Goal: Task Accomplishment & Management: Manage account settings

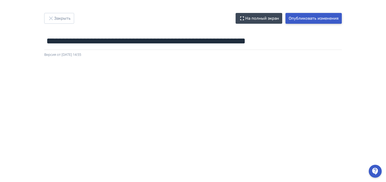
click at [297, 21] on button "Опубликовать изменения" at bounding box center [313, 18] width 56 height 11
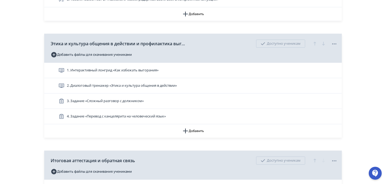
scroll to position [857, 0]
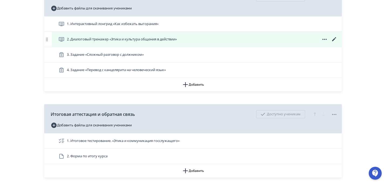
click at [334, 39] on icon at bounding box center [334, 39] width 4 height 4
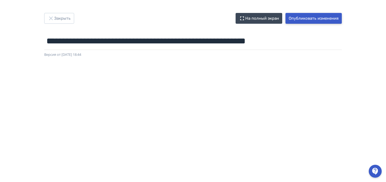
click at [298, 19] on button "Опубликовать изменения" at bounding box center [313, 18] width 56 height 11
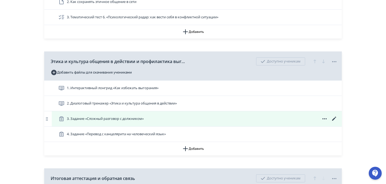
scroll to position [824, 0]
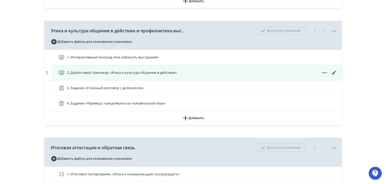
click at [333, 73] on icon at bounding box center [334, 73] width 4 height 4
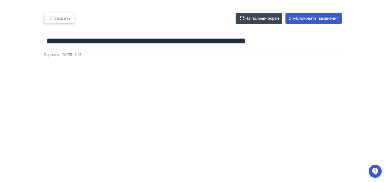
click at [60, 19] on button "Закрыть" at bounding box center [59, 18] width 30 height 11
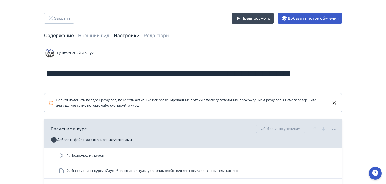
click at [135, 37] on link "Настройки" at bounding box center [127, 36] width 26 height 6
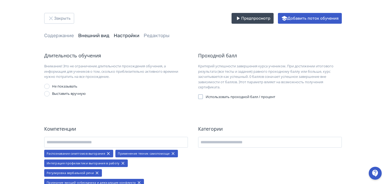
click at [92, 37] on link "Внешний вид" at bounding box center [93, 36] width 31 height 6
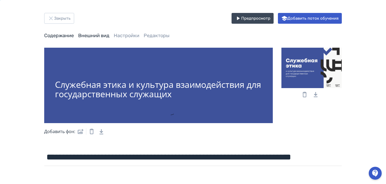
click at [57, 37] on link "Содержание" at bounding box center [59, 36] width 30 height 6
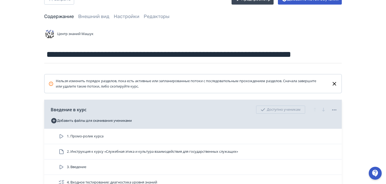
scroll to position [64, 0]
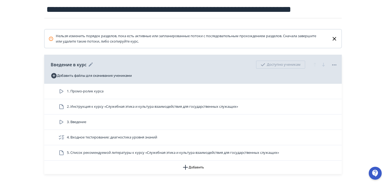
click at [335, 65] on icon at bounding box center [334, 64] width 4 height 1
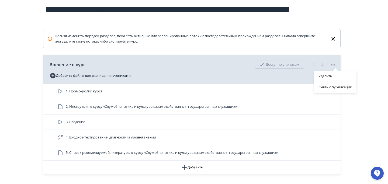
click at [352, 52] on div "Удалить Снять с публикации" at bounding box center [194, 92] width 388 height 184
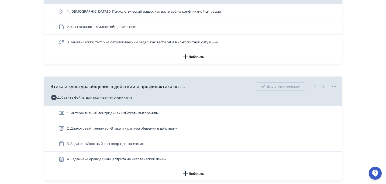
scroll to position [774, 0]
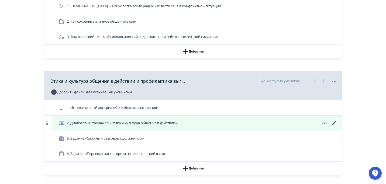
click at [335, 123] on icon at bounding box center [334, 123] width 6 height 6
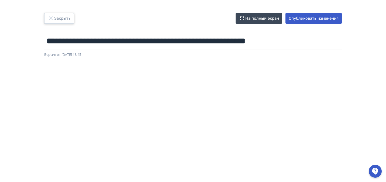
click at [62, 17] on button "Закрыть" at bounding box center [59, 18] width 30 height 11
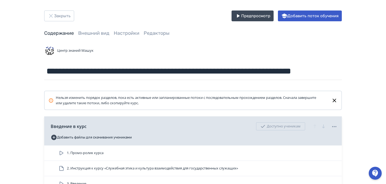
scroll to position [3, 0]
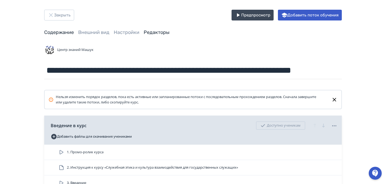
click at [160, 31] on link "Редакторы" at bounding box center [157, 32] width 26 height 6
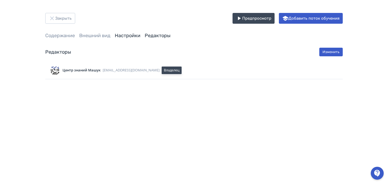
click at [131, 36] on link "Настройки" at bounding box center [128, 36] width 26 height 6
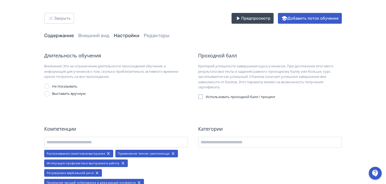
click at [52, 37] on link "Содержание" at bounding box center [59, 36] width 30 height 6
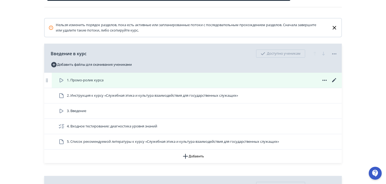
scroll to position [80, 0]
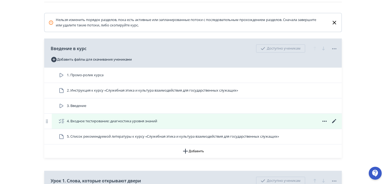
click at [334, 121] on icon at bounding box center [334, 121] width 4 height 4
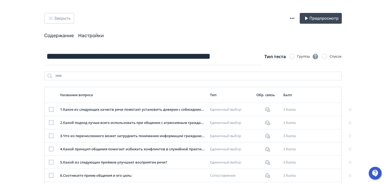
click at [96, 35] on link "Настройки" at bounding box center [91, 36] width 26 height 6
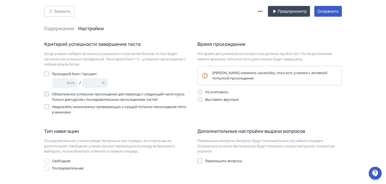
scroll to position [8, 0]
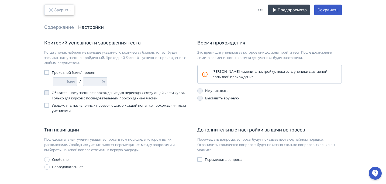
click at [62, 11] on button "Закрыть" at bounding box center [59, 10] width 30 height 11
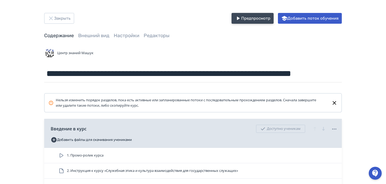
click at [242, 23] on button "Предпросмотр" at bounding box center [252, 18] width 42 height 11
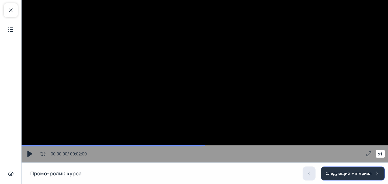
click at [351, 176] on button "Следующий материал" at bounding box center [353, 173] width 64 height 14
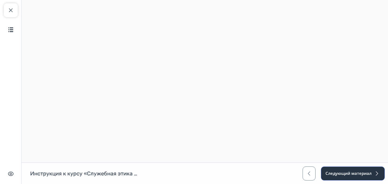
click at [351, 176] on button "Следующий материал" at bounding box center [353, 173] width 64 height 14
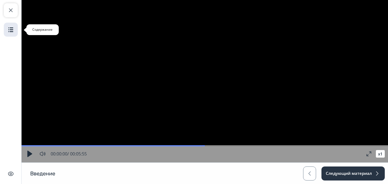
click at [12, 29] on img "button" at bounding box center [11, 29] width 6 height 6
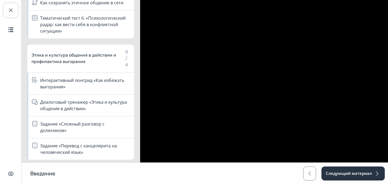
scroll to position [619, 0]
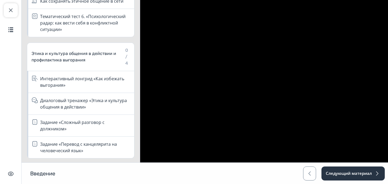
click at [70, 99] on div "Диалоговый тренажер «Этика и культура общения в действии»" at bounding box center [85, 103] width 91 height 13
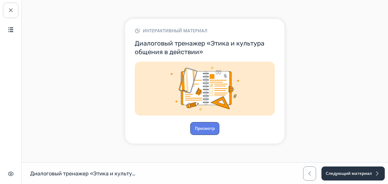
click at [211, 127] on button "Просмотр" at bounding box center [204, 128] width 29 height 13
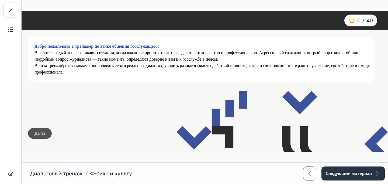
click at [46, 133] on button "Далее" at bounding box center [40, 133] width 24 height 11
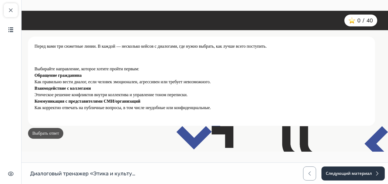
click at [61, 130] on button "Выбрать ответ" at bounding box center [45, 133] width 35 height 11
click at [116, 85] on p "Взаимодействие с коллегами Этическое решение конфликтов внутри коллектива и упр…" at bounding box center [204, 91] width 340 height 13
click at [52, 134] on button "Выбрать ответ" at bounding box center [45, 133] width 35 height 11
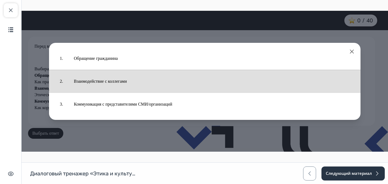
click at [91, 92] on div "2. Взаимодействие с коллегами" at bounding box center [204, 81] width 311 height 23
click at [93, 86] on button "Взаимодействие с коллегами" at bounding box center [211, 81] width 286 height 17
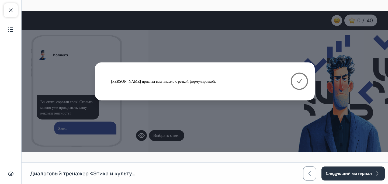
click at [302, 78] on icon at bounding box center [299, 81] width 6 height 6
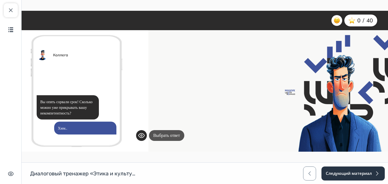
click at [177, 131] on button "Выбрать ответ" at bounding box center [166, 135] width 35 height 11
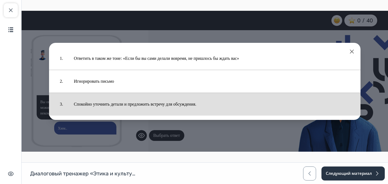
click at [178, 106] on button "Спокойно уточнить детали и предложить встречу для обсуждения." at bounding box center [211, 104] width 286 height 17
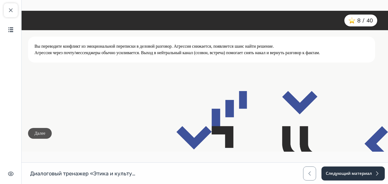
click at [46, 134] on button "Далее" at bounding box center [40, 133] width 24 height 11
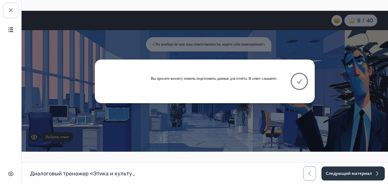
click at [299, 80] on icon at bounding box center [299, 81] width 6 height 6
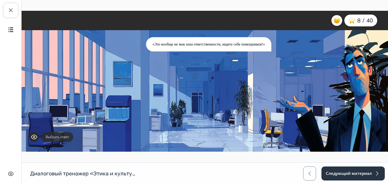
click at [65, 137] on button "Выбрать ответ" at bounding box center [57, 137] width 32 height 10
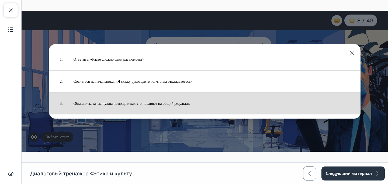
click at [137, 92] on div "3. Объяснить, зачем нужна помощь и как это повлияет на общий результат." at bounding box center [204, 103] width 311 height 22
click at [131, 104] on button "Объяснить, зачем нужна помощь и как это повлияет на общий результат." at bounding box center [211, 103] width 287 height 16
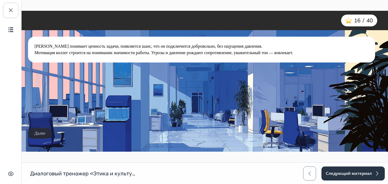
click at [43, 129] on button "Далее" at bounding box center [40, 133] width 24 height 11
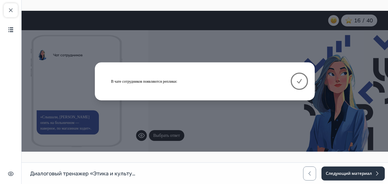
click at [302, 77] on button at bounding box center [299, 81] width 17 height 17
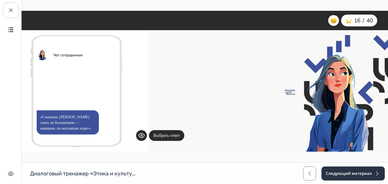
click at [179, 130] on div "«Слышали, Иванова опять на больничном — наверное, по магазинам ходит». Выбрать …" at bounding box center [256, 96] width 241 height 111
click at [170, 135] on button "Выбрать ответ" at bounding box center [166, 135] width 35 height 11
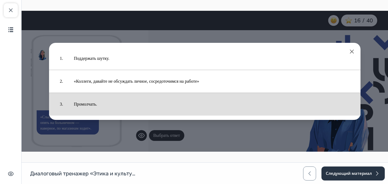
click at [162, 106] on button "Промолчать." at bounding box center [211, 104] width 286 height 17
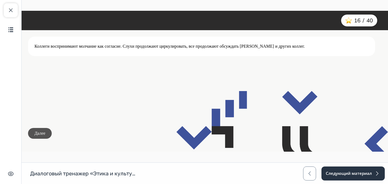
click at [40, 136] on button "Далее" at bounding box center [40, 133] width 24 height 11
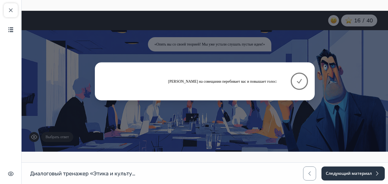
click at [300, 80] on icon at bounding box center [299, 81] width 6 height 6
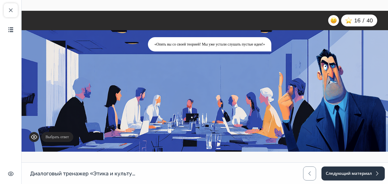
click at [65, 135] on button "Выбрать ответ" at bounding box center [57, 137] width 32 height 10
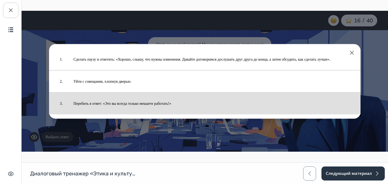
click at [114, 105] on button "Перебить в ответ: «Это вы всегда только мешаете работать!»" at bounding box center [211, 103] width 287 height 16
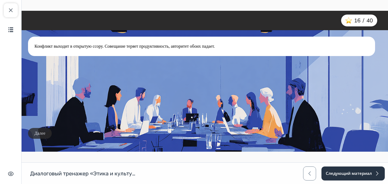
click at [48, 133] on button "Далее" at bounding box center [40, 133] width 24 height 11
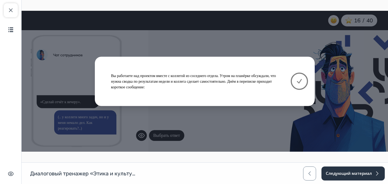
click at [296, 81] on icon at bounding box center [299, 81] width 6 height 6
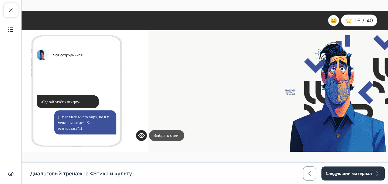
click at [179, 136] on button "Выбрать ответ" at bounding box center [166, 135] width 35 height 11
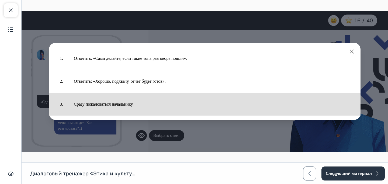
click at [152, 106] on button "Сразу пожаловаться начальнику." at bounding box center [211, 104] width 286 height 17
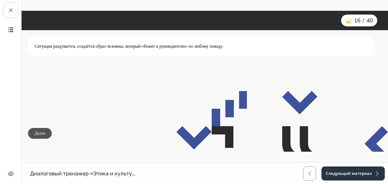
click at [44, 129] on button "Далее" at bounding box center [40, 133] width 24 height 11
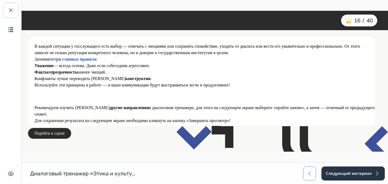
scroll to position [5, 0]
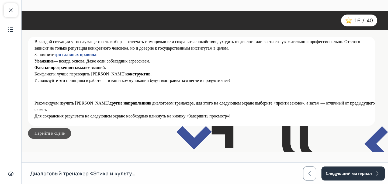
click at [55, 137] on button "Перейти к сцене" at bounding box center [49, 133] width 43 height 11
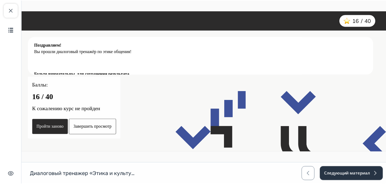
scroll to position [0, 0]
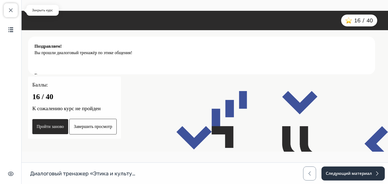
click at [11, 9] on span "button" at bounding box center [11, 10] width 6 height 6
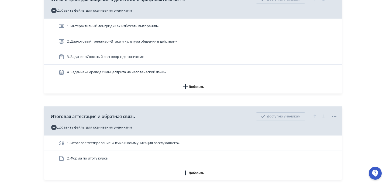
scroll to position [856, 0]
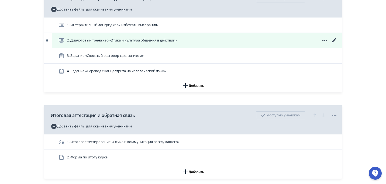
click at [333, 41] on icon at bounding box center [334, 40] width 4 height 4
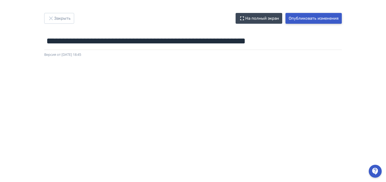
click at [299, 20] on button "Опубликовать изменения" at bounding box center [313, 18] width 56 height 11
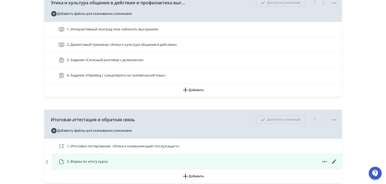
scroll to position [811, 0]
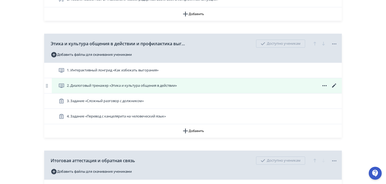
click at [334, 85] on icon at bounding box center [334, 85] width 4 height 4
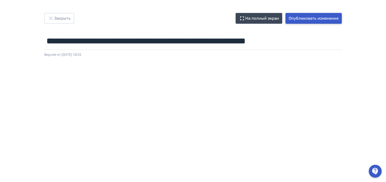
click at [299, 20] on button "Опубликовать изменения" at bounding box center [313, 18] width 56 height 11
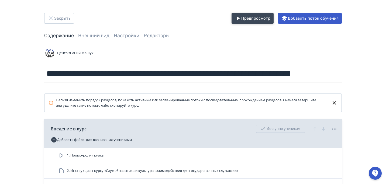
click at [246, 17] on button "Предпросмотр" at bounding box center [252, 18] width 42 height 11
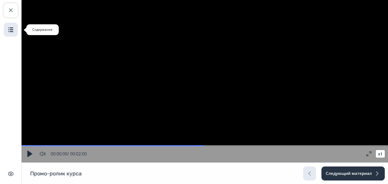
click at [12, 29] on img "button" at bounding box center [11, 29] width 6 height 6
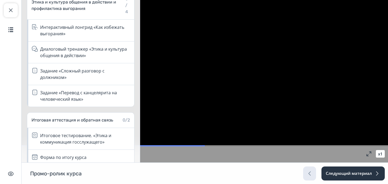
scroll to position [675, 0]
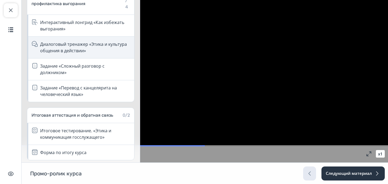
click at [91, 43] on div "Диалоговый тренажер «Этика и культура общения в действии»" at bounding box center [85, 47] width 91 height 13
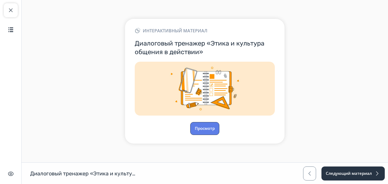
click at [199, 127] on button "Просмотр" at bounding box center [204, 128] width 29 height 13
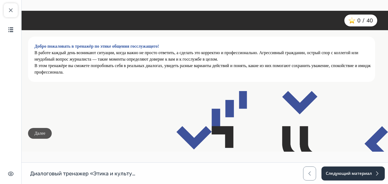
click at [46, 129] on button "Далее" at bounding box center [40, 133] width 24 height 11
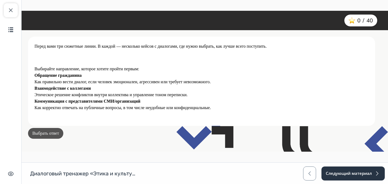
click at [51, 133] on button "Выбрать ответ" at bounding box center [45, 133] width 35 height 11
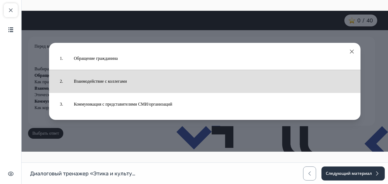
click at [76, 89] on button "Взаимодействие с коллегами" at bounding box center [211, 81] width 286 height 17
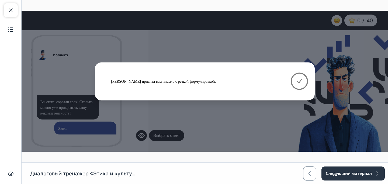
click at [295, 80] on button at bounding box center [299, 81] width 17 height 17
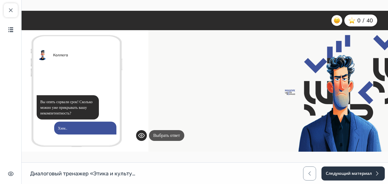
click at [180, 136] on button "Выбрать ответ" at bounding box center [166, 135] width 35 height 11
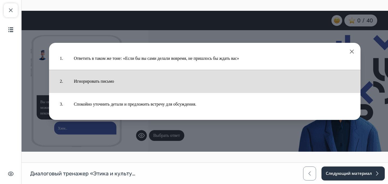
click at [194, 90] on div "2. Игнорировать письмо" at bounding box center [204, 81] width 311 height 23
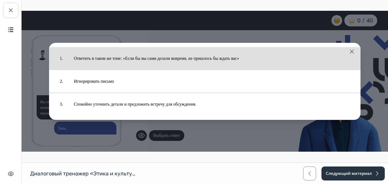
click at [204, 62] on button "Ответить в таком же тоне: «Если бы вы сами делали вовремя, не пришлось бы ждать…" at bounding box center [211, 58] width 286 height 17
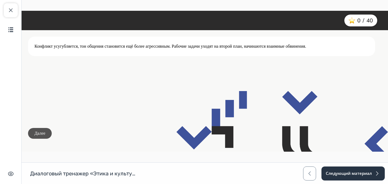
click at [46, 134] on button "Далее" at bounding box center [40, 133] width 24 height 11
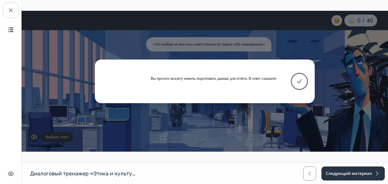
click at [302, 84] on icon at bounding box center [299, 81] width 6 height 6
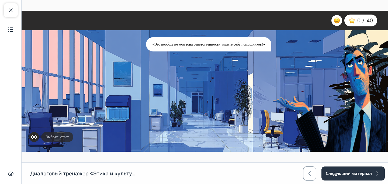
click at [67, 134] on button "Выбрать ответ" at bounding box center [57, 137] width 32 height 10
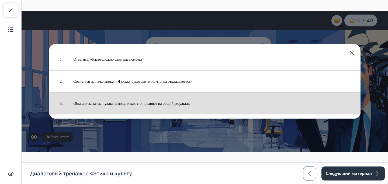
click at [103, 107] on button "Объяснить, зачем нужна помощь и как это повлияет на общий результат." at bounding box center [211, 103] width 287 height 16
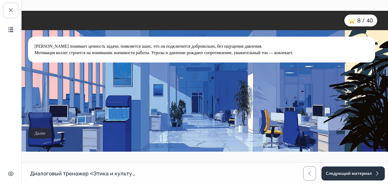
click at [45, 130] on button "Далее" at bounding box center [40, 133] width 24 height 11
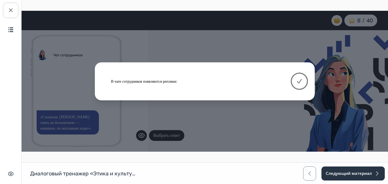
click at [298, 78] on icon at bounding box center [299, 81] width 6 height 6
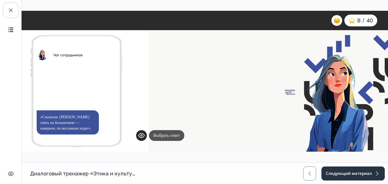
click at [170, 134] on button "Выбрать ответ" at bounding box center [166, 135] width 35 height 11
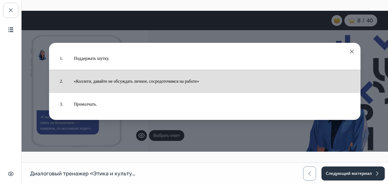
click at [176, 82] on button "«Коллеги, давайте не обсуждать личное, сосредоточимся на работе»" at bounding box center [211, 81] width 286 height 17
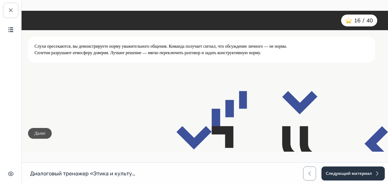
click at [45, 130] on button "Далее" at bounding box center [40, 133] width 24 height 11
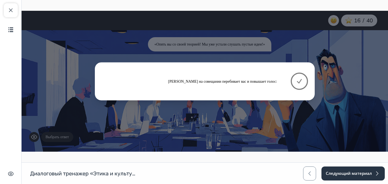
click at [297, 83] on icon at bounding box center [299, 81] width 6 height 6
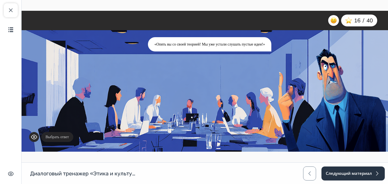
click at [57, 140] on button "Выбрать ответ" at bounding box center [57, 137] width 32 height 10
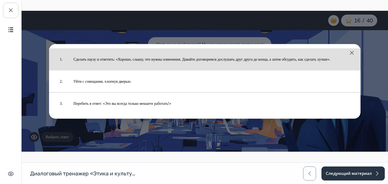
click at [118, 60] on button "Сделать паузу и ответить: «Хорошо, слышу, что нужны изменения. Давайте договори…" at bounding box center [211, 59] width 287 height 16
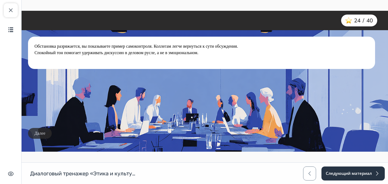
click at [46, 132] on button "Далее" at bounding box center [40, 133] width 24 height 11
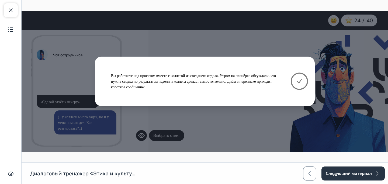
click at [303, 81] on button at bounding box center [299, 81] width 17 height 17
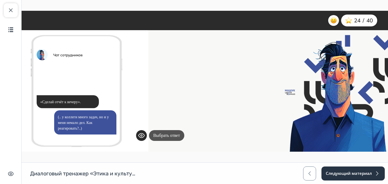
click at [173, 137] on button "Выбрать ответ" at bounding box center [166, 135] width 35 height 11
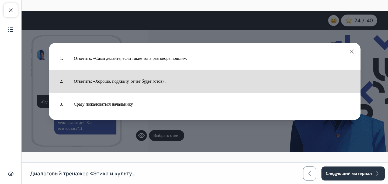
click at [171, 81] on button "Ответить: «Хорошо, подхвачу, отчёт будет готов»." at bounding box center [211, 81] width 286 height 17
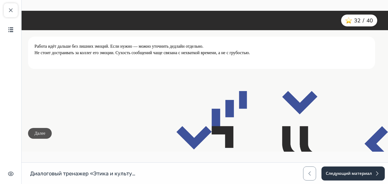
click at [40, 131] on button "Далее" at bounding box center [40, 133] width 24 height 11
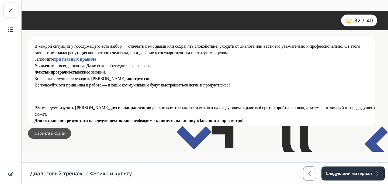
click at [60, 133] on button "Перейти к сцене" at bounding box center [49, 133] width 43 height 11
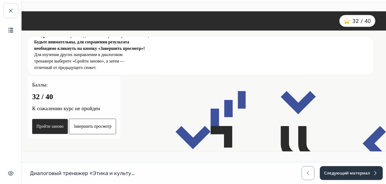
scroll to position [14, 0]
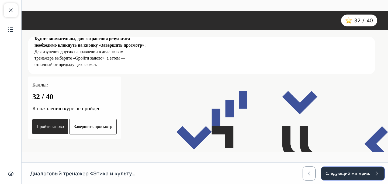
click at [356, 171] on button "Следующий материал" at bounding box center [353, 173] width 64 height 14
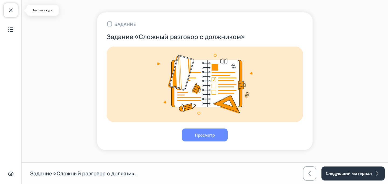
click at [7, 7] on button "Закрыть курс" at bounding box center [11, 10] width 14 height 14
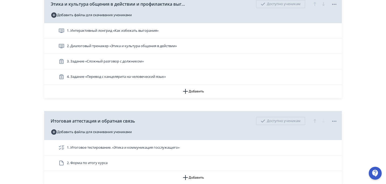
scroll to position [846, 0]
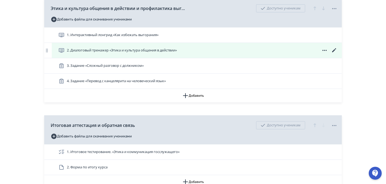
click at [335, 51] on icon at bounding box center [334, 50] width 6 height 6
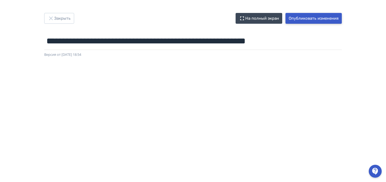
click at [309, 19] on button "Опубликовать изменения" at bounding box center [313, 18] width 56 height 11
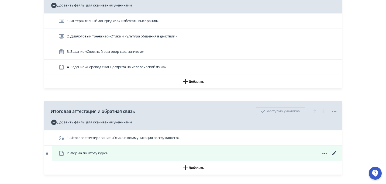
scroll to position [855, 0]
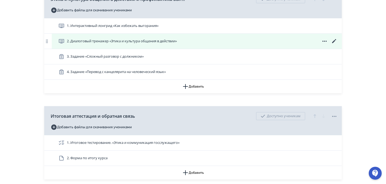
click at [333, 40] on icon at bounding box center [334, 41] width 6 height 6
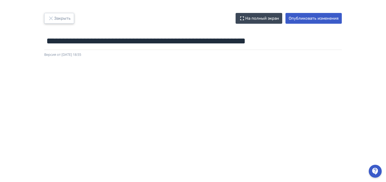
click at [57, 21] on button "Закрыть" at bounding box center [59, 18] width 30 height 11
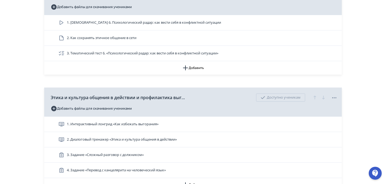
scroll to position [819, 0]
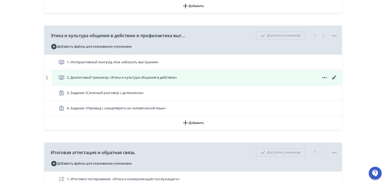
click at [334, 78] on icon at bounding box center [334, 77] width 4 height 4
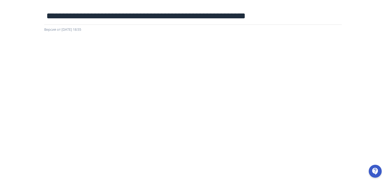
scroll to position [11, 0]
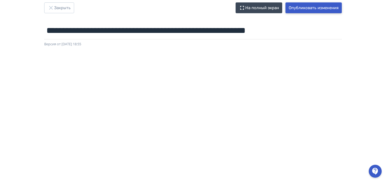
click at [298, 10] on button "Опубликовать изменения" at bounding box center [313, 7] width 56 height 11
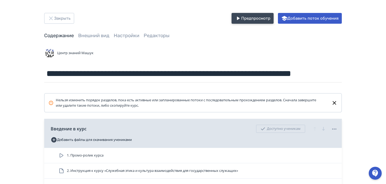
click at [247, 17] on button "Предпросмотр" at bounding box center [252, 18] width 42 height 11
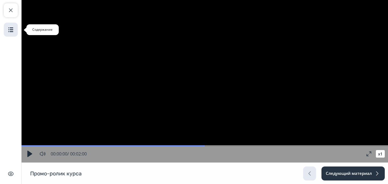
click at [14, 29] on button "Содержание" at bounding box center [11, 30] width 14 height 14
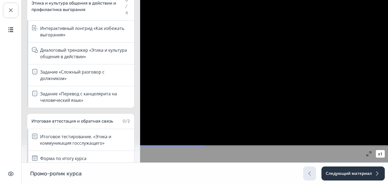
scroll to position [675, 0]
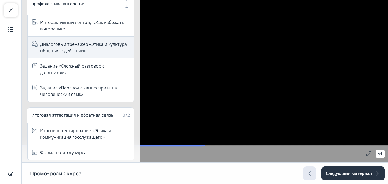
click at [75, 42] on div "Диалоговый тренажер «Этика и культура общения в действии»" at bounding box center [85, 47] width 91 height 13
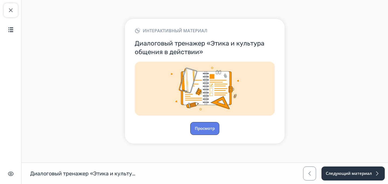
click at [197, 123] on button "Просмотр" at bounding box center [204, 128] width 29 height 13
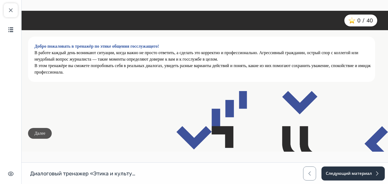
click at [41, 131] on button "Далее" at bounding box center [40, 133] width 24 height 11
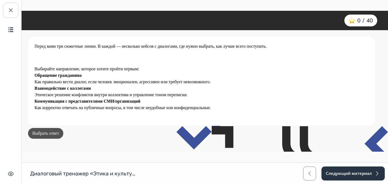
click at [48, 132] on button "Выбрать ответ" at bounding box center [45, 133] width 35 height 11
click at [60, 134] on button "Выбрать ответ" at bounding box center [45, 133] width 35 height 11
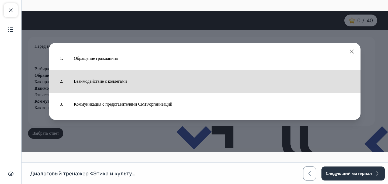
click at [117, 88] on button "Взаимодействие с коллегами" at bounding box center [211, 81] width 286 height 17
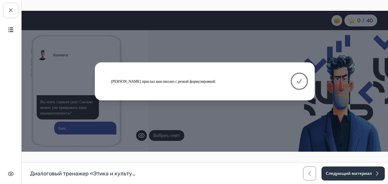
click at [293, 80] on button at bounding box center [299, 81] width 17 height 17
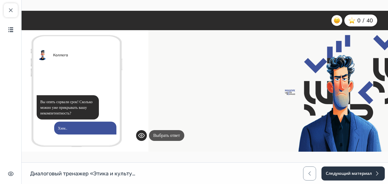
click at [169, 138] on button "Выбрать ответ" at bounding box center [166, 135] width 35 height 11
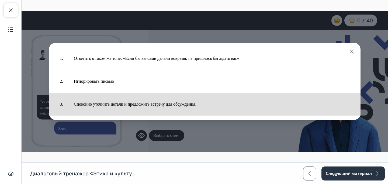
click at [164, 109] on button "Спокойно уточнить детали и предложить встречу для обсуждения." at bounding box center [211, 104] width 286 height 17
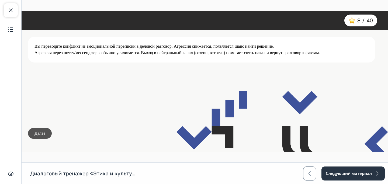
click at [48, 132] on button "Далее" at bounding box center [40, 133] width 24 height 11
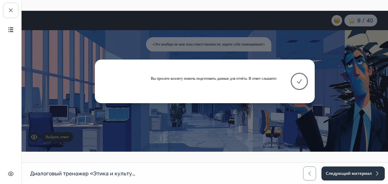
click at [295, 82] on button at bounding box center [299, 81] width 17 height 17
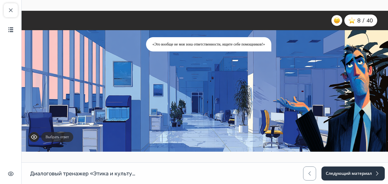
click at [69, 140] on button "Выбрать ответ" at bounding box center [57, 137] width 32 height 10
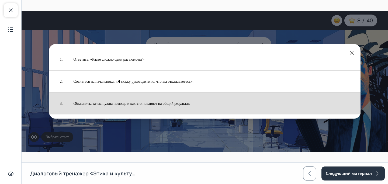
click at [105, 104] on button "Объяснить, зачем нужна помощь и как это повлияет на общий результат." at bounding box center [211, 103] width 287 height 16
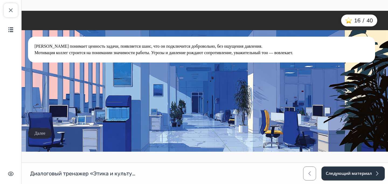
click at [44, 137] on button "Далее" at bounding box center [40, 133] width 24 height 11
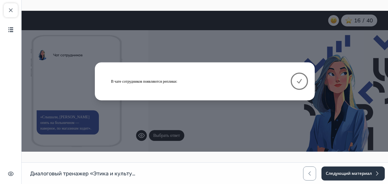
click at [296, 84] on icon at bounding box center [299, 81] width 6 height 6
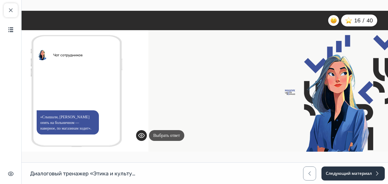
click at [175, 135] on button "Выбрать ответ" at bounding box center [166, 135] width 35 height 11
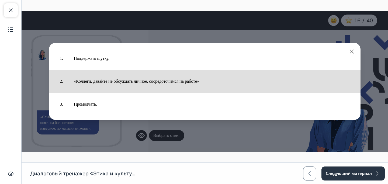
click at [179, 85] on button "«Коллеги, давайте не обсуждать личное, сосредоточимся на работе»" at bounding box center [211, 81] width 286 height 17
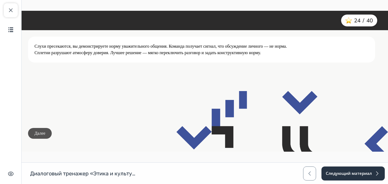
click at [47, 133] on button "Далее" at bounding box center [40, 133] width 24 height 11
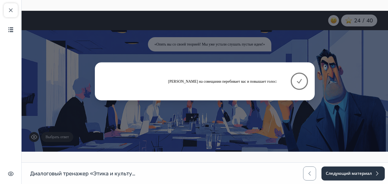
click at [295, 82] on button at bounding box center [299, 81] width 17 height 17
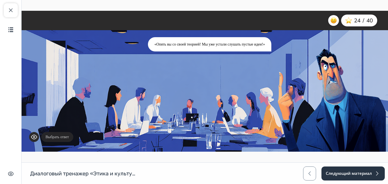
click at [61, 140] on button "Выбрать ответ" at bounding box center [57, 137] width 32 height 10
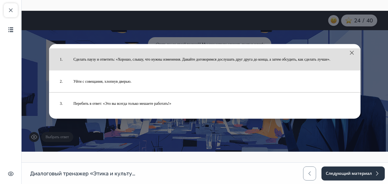
click at [150, 64] on button "Сделать паузу и ответить: «Хорошо, слышу, что нужны изменения. Давайте договори…" at bounding box center [211, 59] width 287 height 16
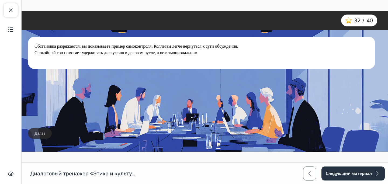
click at [47, 132] on button "Далее" at bounding box center [40, 133] width 24 height 11
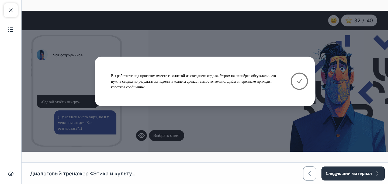
click at [305, 81] on button at bounding box center [299, 81] width 17 height 17
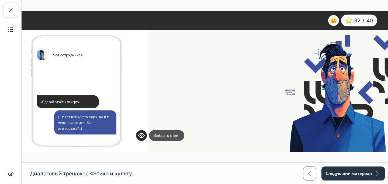
click at [174, 136] on button "Выбрать ответ" at bounding box center [166, 135] width 35 height 11
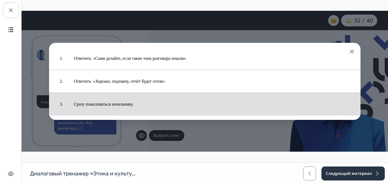
click at [168, 109] on button "Сразу пожаловаться начальнику." at bounding box center [211, 104] width 286 height 17
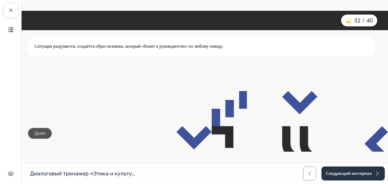
click at [41, 137] on button "Далее" at bounding box center [40, 133] width 24 height 11
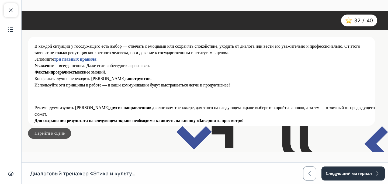
click at [55, 133] on button "Перейти к сцене" at bounding box center [49, 133] width 43 height 11
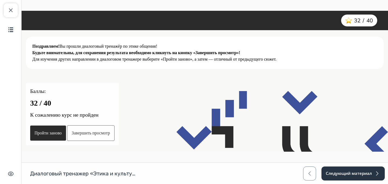
click at [114, 131] on button "Завершить просмотр" at bounding box center [90, 133] width 47 height 16
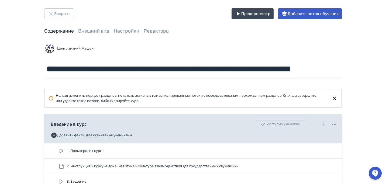
scroll to position [3, 0]
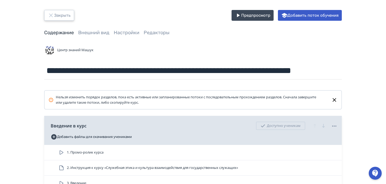
click at [56, 13] on button "Закрыть" at bounding box center [59, 15] width 30 height 11
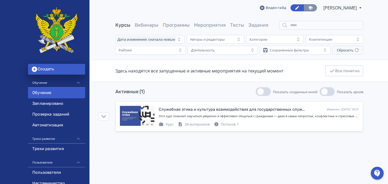
click at [303, 5] on link at bounding box center [309, 7] width 13 height 7
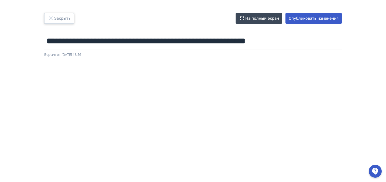
click at [65, 21] on button "Закрыть" at bounding box center [59, 18] width 30 height 11
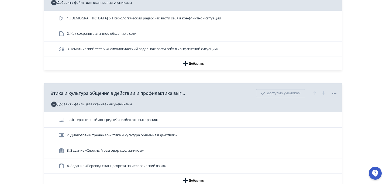
scroll to position [782, 0]
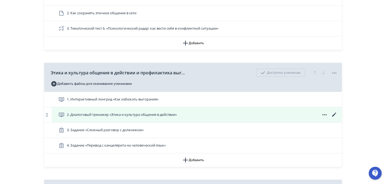
click at [320, 114] on span at bounding box center [324, 114] width 26 height 6
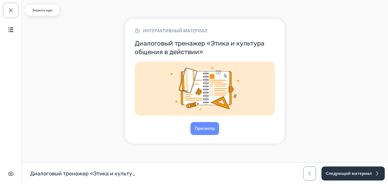
click at [9, 11] on span "button" at bounding box center [11, 10] width 6 height 6
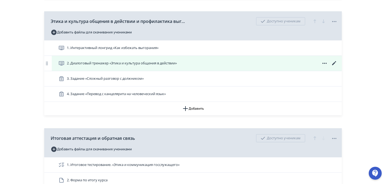
scroll to position [829, 0]
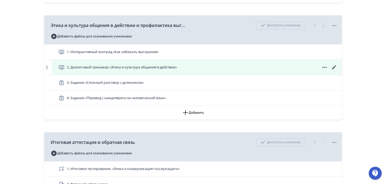
click at [334, 66] on icon at bounding box center [334, 67] width 6 height 6
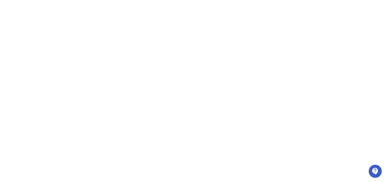
scroll to position [96, 0]
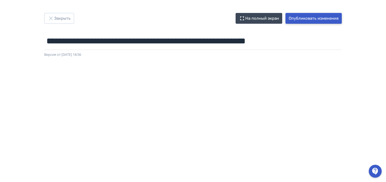
click at [311, 17] on button "Опубликовать изменения" at bounding box center [313, 18] width 56 height 11
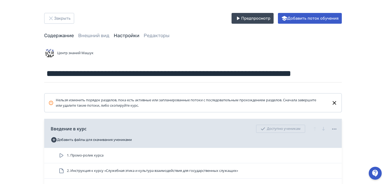
click at [127, 36] on link "Настройки" at bounding box center [127, 36] width 26 height 6
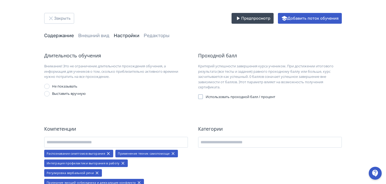
click at [60, 36] on link "Содержание" at bounding box center [59, 36] width 30 height 6
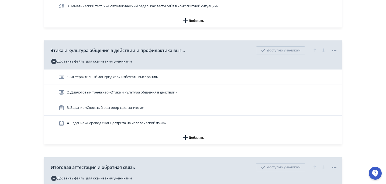
scroll to position [833, 0]
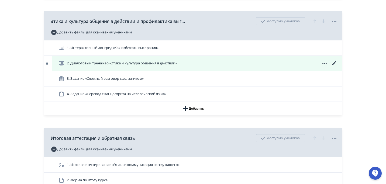
click at [335, 61] on icon at bounding box center [334, 63] width 4 height 4
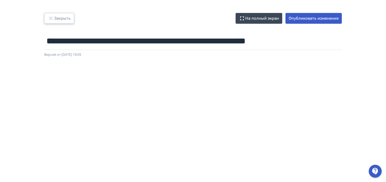
click at [67, 16] on button "Закрыть" at bounding box center [59, 18] width 30 height 11
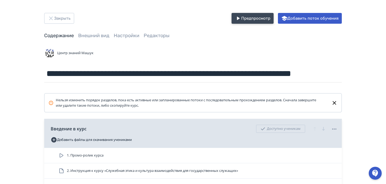
click at [252, 16] on button "Предпросмотр" at bounding box center [252, 18] width 42 height 11
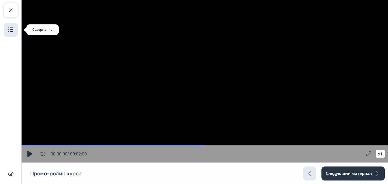
click at [12, 27] on img "button" at bounding box center [11, 29] width 6 height 6
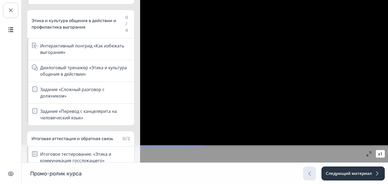
scroll to position [650, 0]
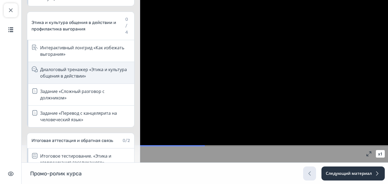
click at [60, 62] on div "Диалоговый тренажер «Этика и культура общения в действии»" at bounding box center [80, 73] width 107 height 22
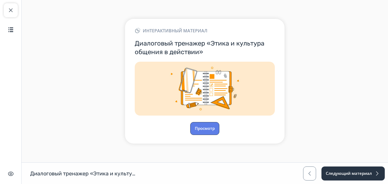
click at [197, 127] on button "Просмотр" at bounding box center [204, 128] width 29 height 13
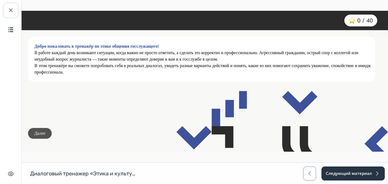
click at [36, 135] on button "Далее" at bounding box center [40, 133] width 24 height 11
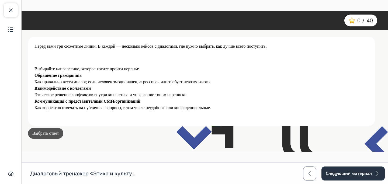
click at [47, 133] on button "Выбрать ответ" at bounding box center [45, 133] width 35 height 11
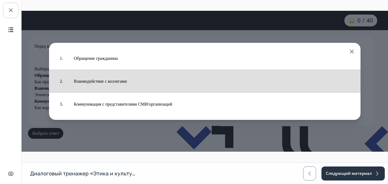
click at [91, 83] on button "Взаимодействие с коллегами" at bounding box center [211, 81] width 286 height 17
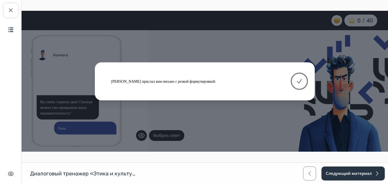
click at [294, 82] on button at bounding box center [299, 81] width 17 height 17
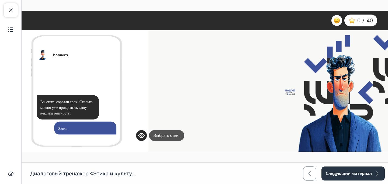
click at [184, 139] on button "Выбрать ответ" at bounding box center [166, 135] width 35 height 11
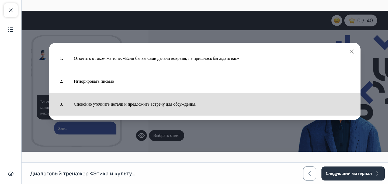
click at [162, 103] on button "Спокойно уточнить детали и предложить встречу для обсуждения." at bounding box center [211, 104] width 286 height 17
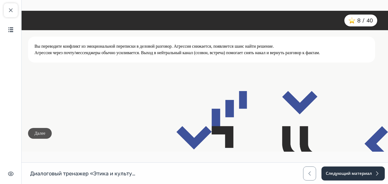
click at [48, 133] on button "Далее" at bounding box center [40, 133] width 24 height 11
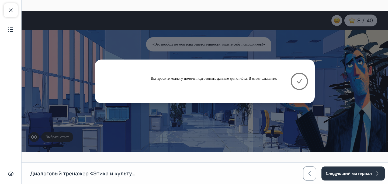
click at [302, 75] on button at bounding box center [299, 81] width 17 height 17
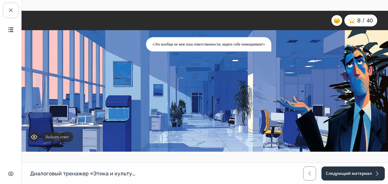
click at [73, 138] on button "Выбрать ответ" at bounding box center [57, 137] width 32 height 10
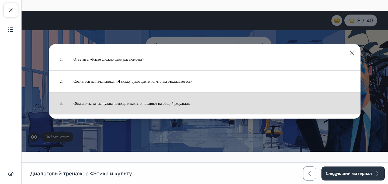
click at [105, 101] on button "Объяснить, зачем нужна помощь и как это повлияет на общий результат." at bounding box center [211, 103] width 287 height 16
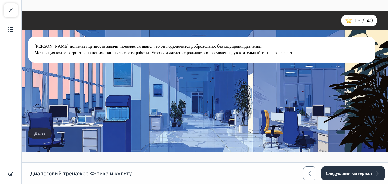
click at [44, 138] on button "Далее" at bounding box center [40, 133] width 24 height 11
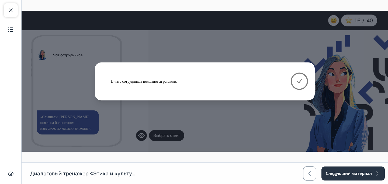
click at [299, 83] on icon at bounding box center [299, 81] width 4 height 4
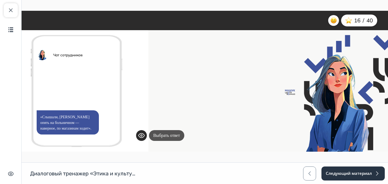
click at [169, 136] on button "Выбрать ответ" at bounding box center [166, 135] width 35 height 11
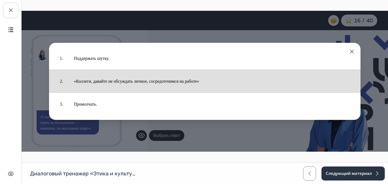
click at [172, 84] on button "«Коллеги, давайте не обсуждать личное, сосредоточимся на работе»" at bounding box center [211, 81] width 286 height 17
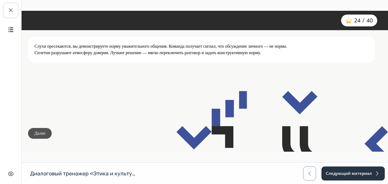
click at [52, 132] on button "Далее" at bounding box center [40, 133] width 24 height 11
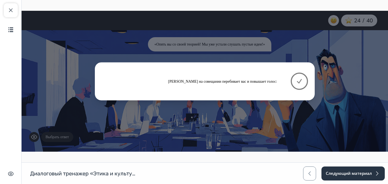
click at [293, 81] on button at bounding box center [299, 81] width 17 height 17
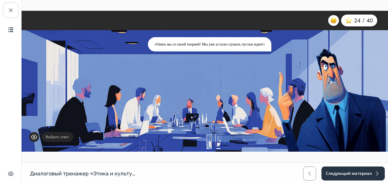
click at [53, 136] on button "Выбрать ответ" at bounding box center [57, 137] width 32 height 10
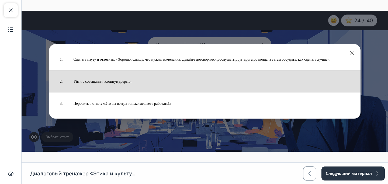
click at [119, 78] on button "Уйти с совещания, хлопнув дверью." at bounding box center [211, 81] width 287 height 16
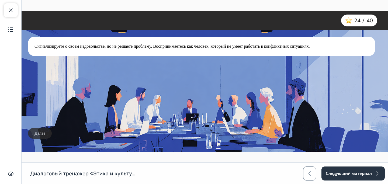
click at [40, 134] on button "Далее" at bounding box center [40, 133] width 24 height 11
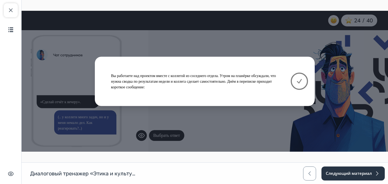
click at [298, 83] on icon at bounding box center [299, 81] width 4 height 4
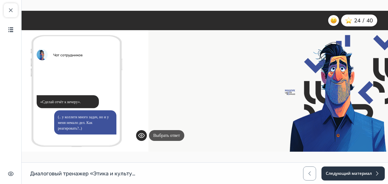
click at [156, 136] on button "Выбрать ответ" at bounding box center [166, 135] width 35 height 11
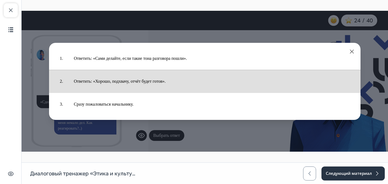
click at [160, 85] on button "Ответить: «Хорошо, подхвачу, отчёт будет готов»." at bounding box center [211, 81] width 286 height 17
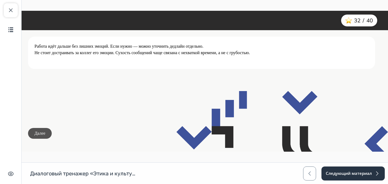
click at [46, 131] on button "Далее" at bounding box center [40, 133] width 24 height 11
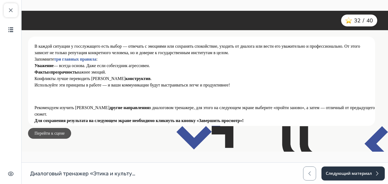
click at [57, 133] on button "Перейти к сцене" at bounding box center [49, 133] width 43 height 11
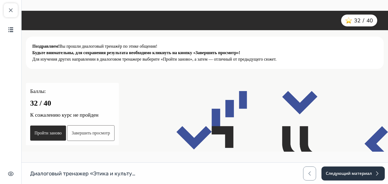
click at [114, 132] on button "Завершить просмотр" at bounding box center [90, 133] width 47 height 16
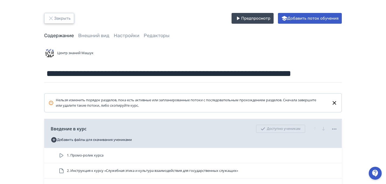
click at [54, 15] on button "Закрыть" at bounding box center [59, 18] width 30 height 11
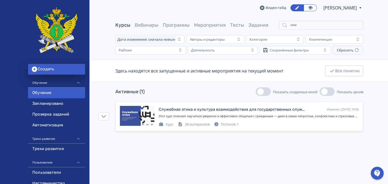
click at [266, 7] on link "Видео-гайд" at bounding box center [273, 7] width 26 height 5
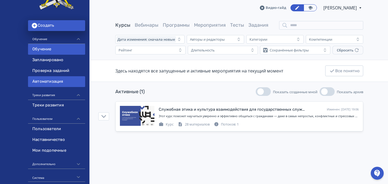
scroll to position [44, 0]
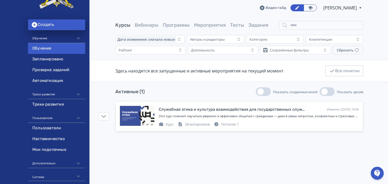
click at [68, 161] on div "Дополнительно" at bounding box center [56, 161] width 57 height 13
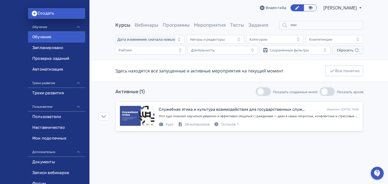
scroll to position [88, 0]
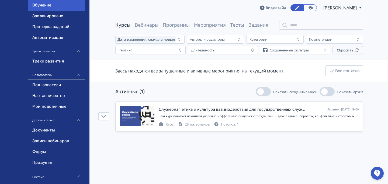
click at [67, 176] on div "Система" at bounding box center [56, 174] width 57 height 13
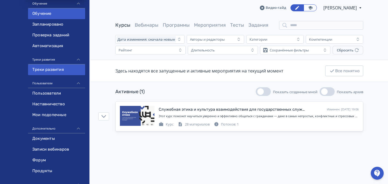
scroll to position [35, 0]
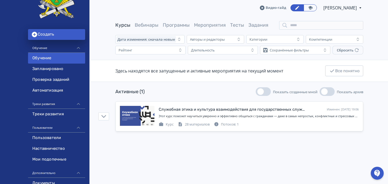
click at [171, 70] on div "Здесь находятся все запущенные и активные мероприятия на текущий момент" at bounding box center [199, 71] width 168 height 6
click at [333, 6] on span "Валентина Трушина" at bounding box center [340, 8] width 34 height 6
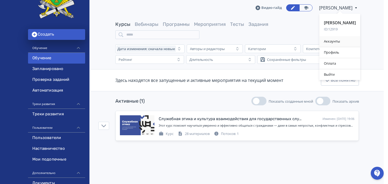
click at [332, 40] on div "Аккаунты" at bounding box center [339, 41] width 41 height 11
